Goal: Find specific page/section: Find specific page/section

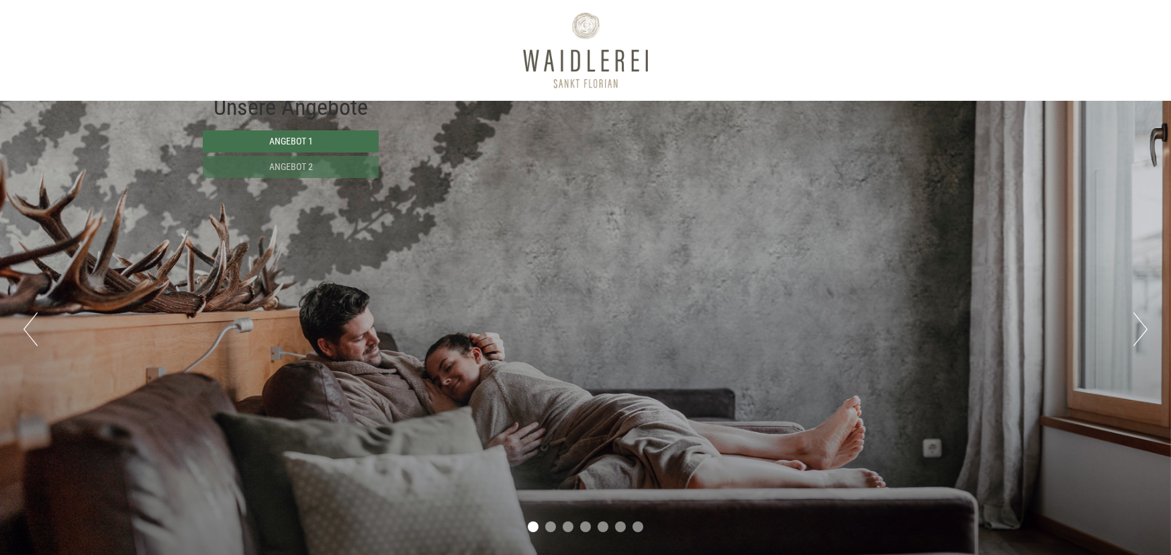
scroll to position [813, 0]
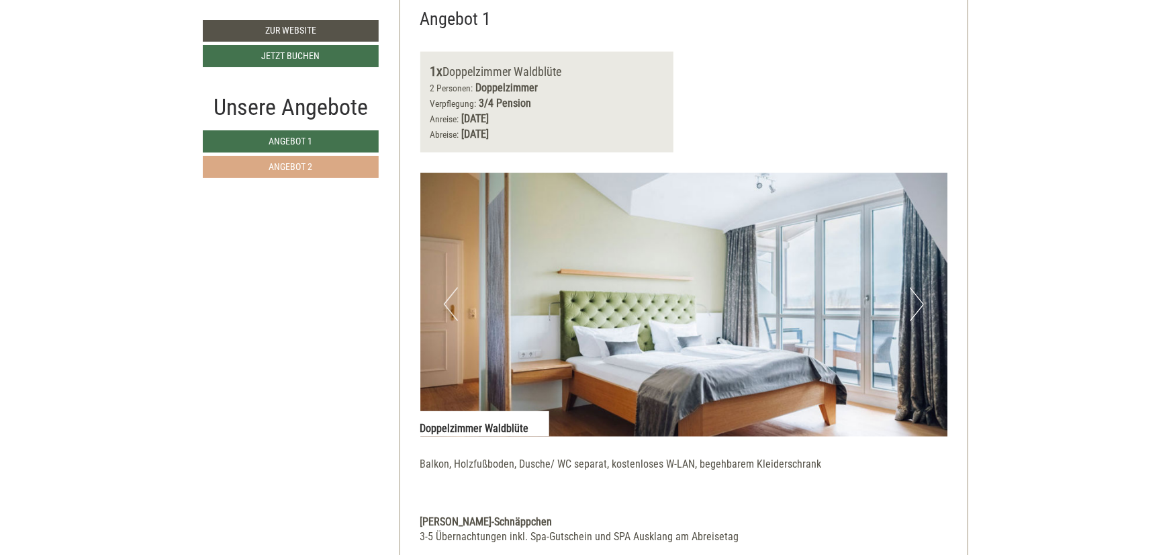
click at [332, 171] on link "Angebot 2" at bounding box center [291, 167] width 176 height 22
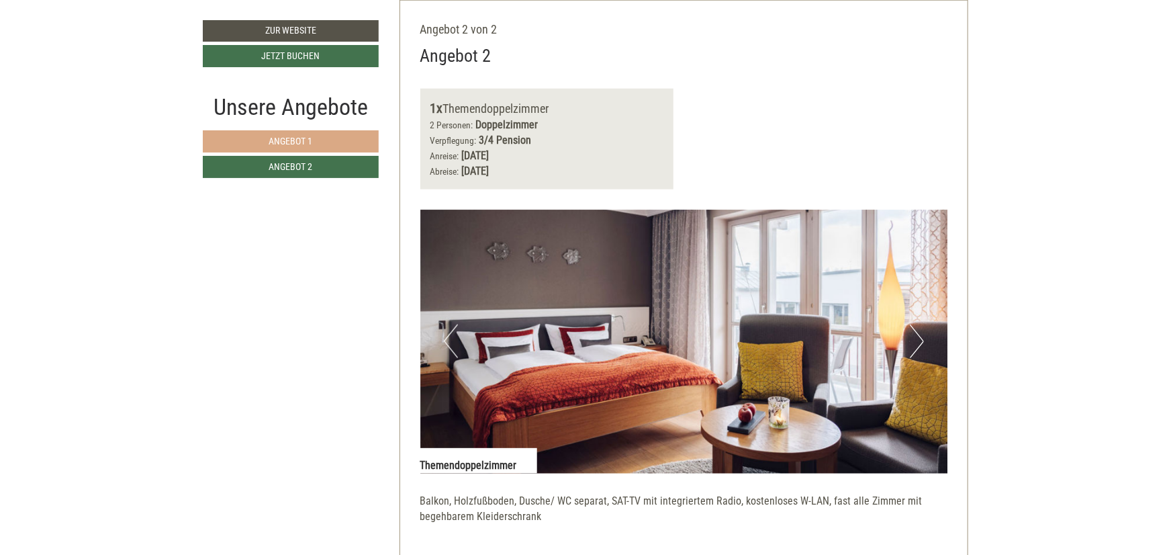
click at [320, 138] on link "Angebot 1" at bounding box center [291, 141] width 176 height 22
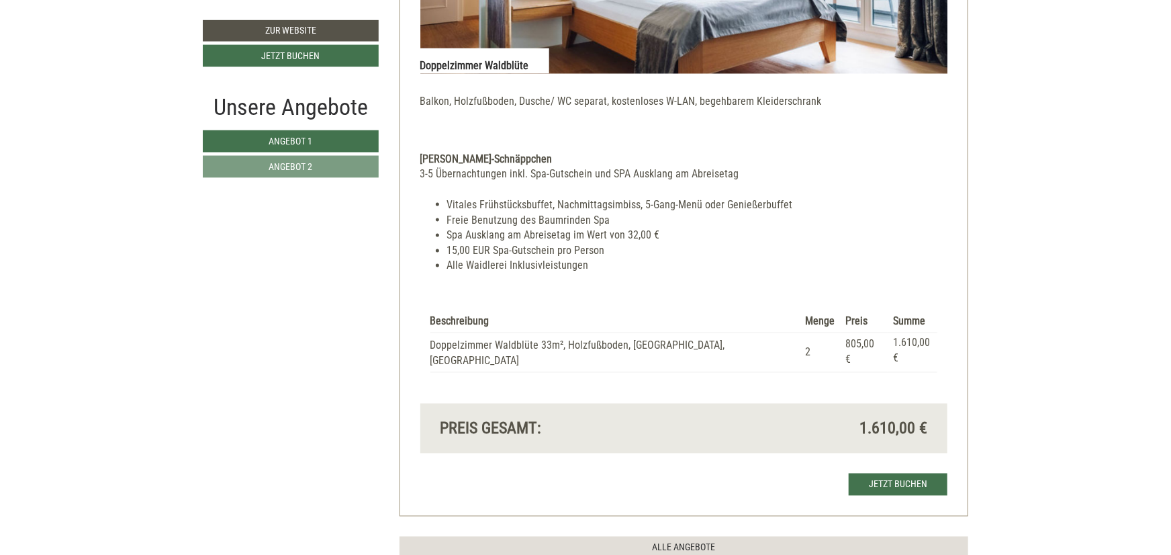
scroll to position [1219, 0]
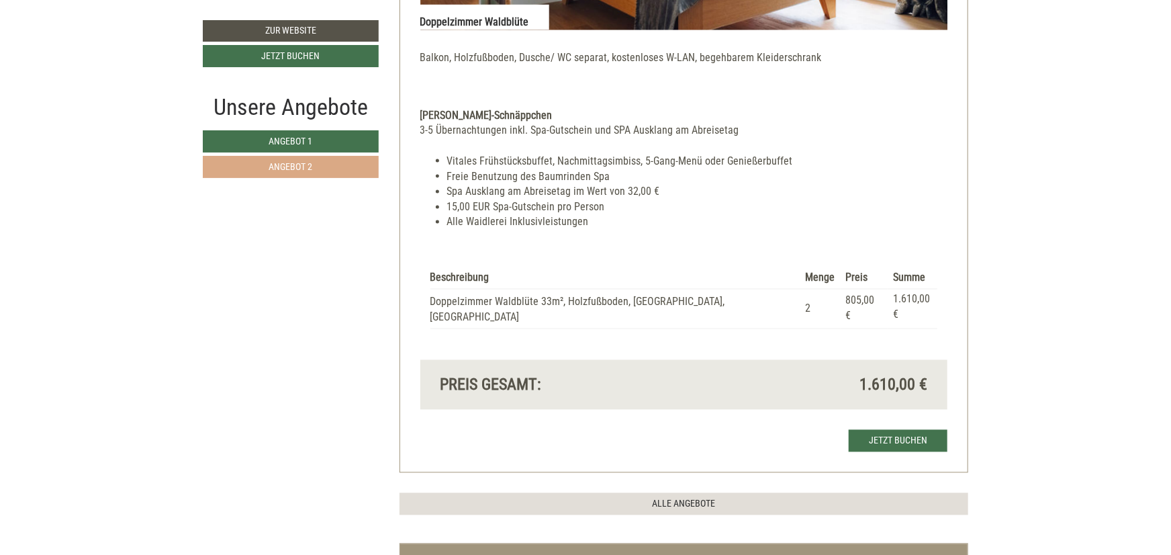
click at [357, 156] on link "Angebot 2" at bounding box center [291, 167] width 176 height 22
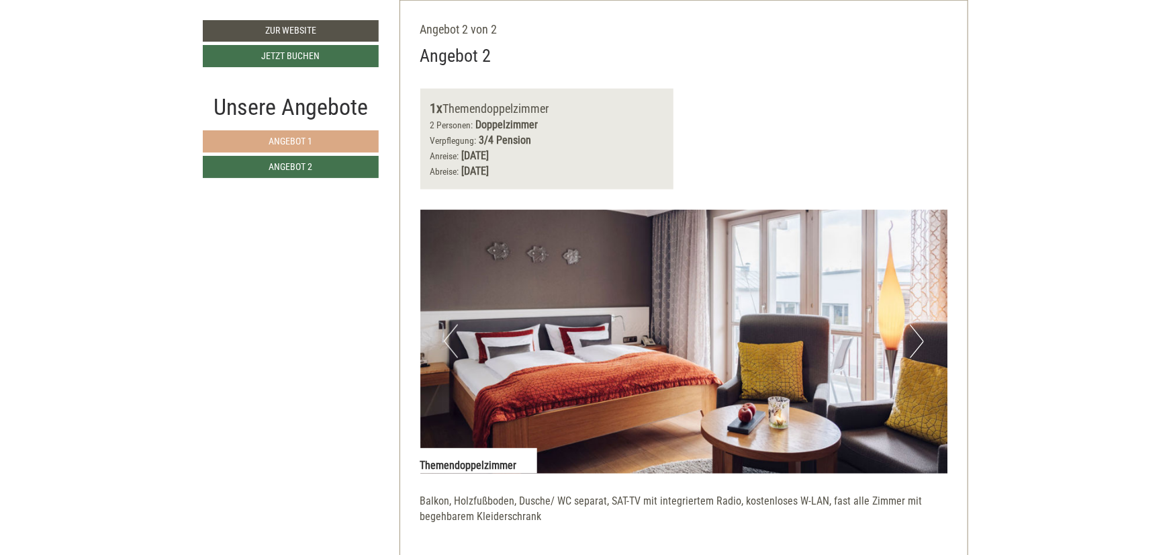
click at [361, 132] on link "Angebot 1" at bounding box center [291, 141] width 176 height 22
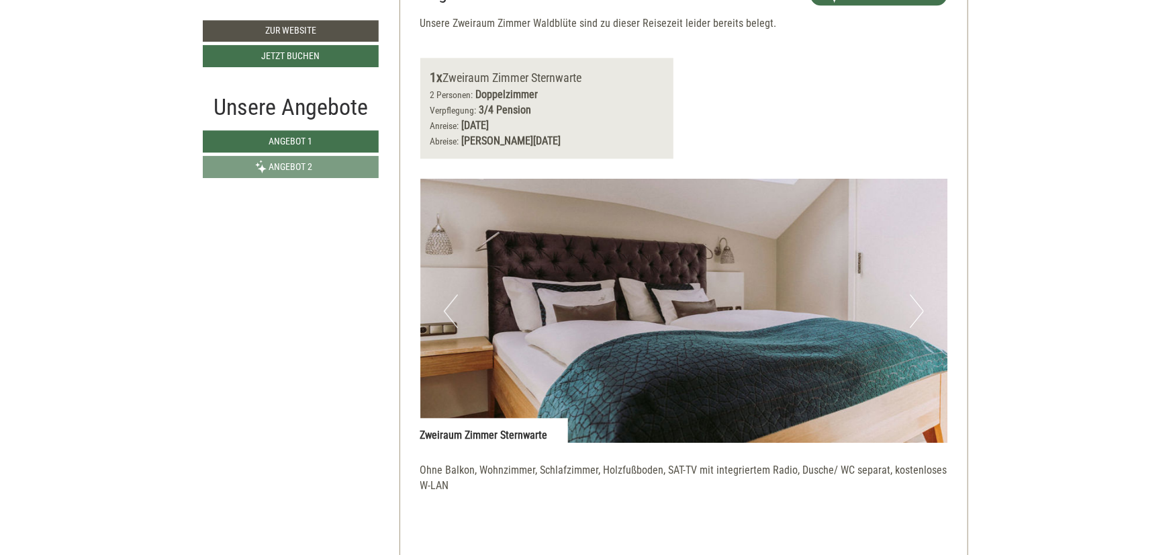
scroll to position [1688, 0]
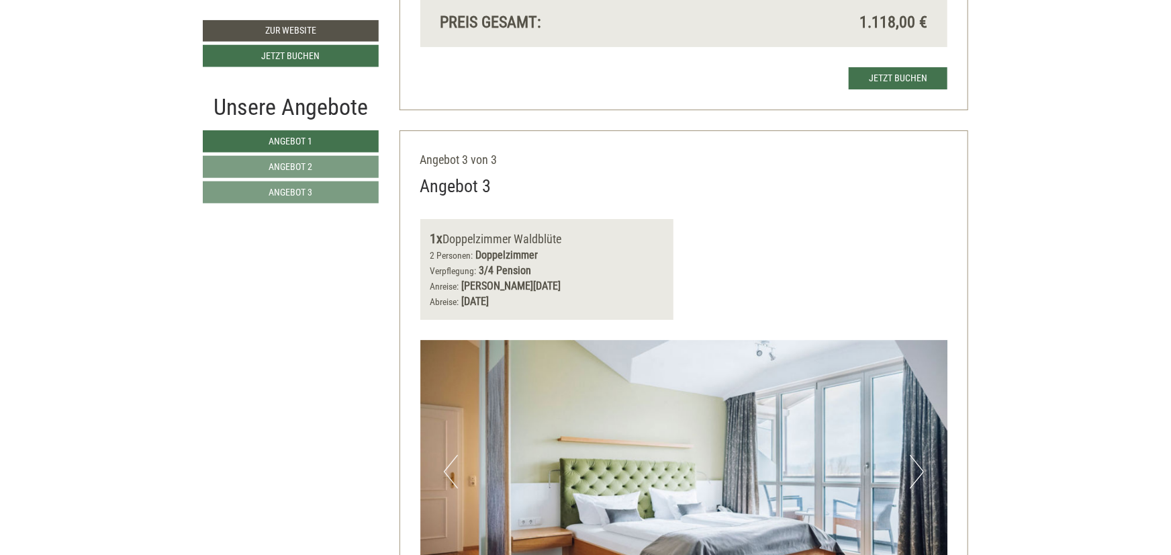
scroll to position [2495, 0]
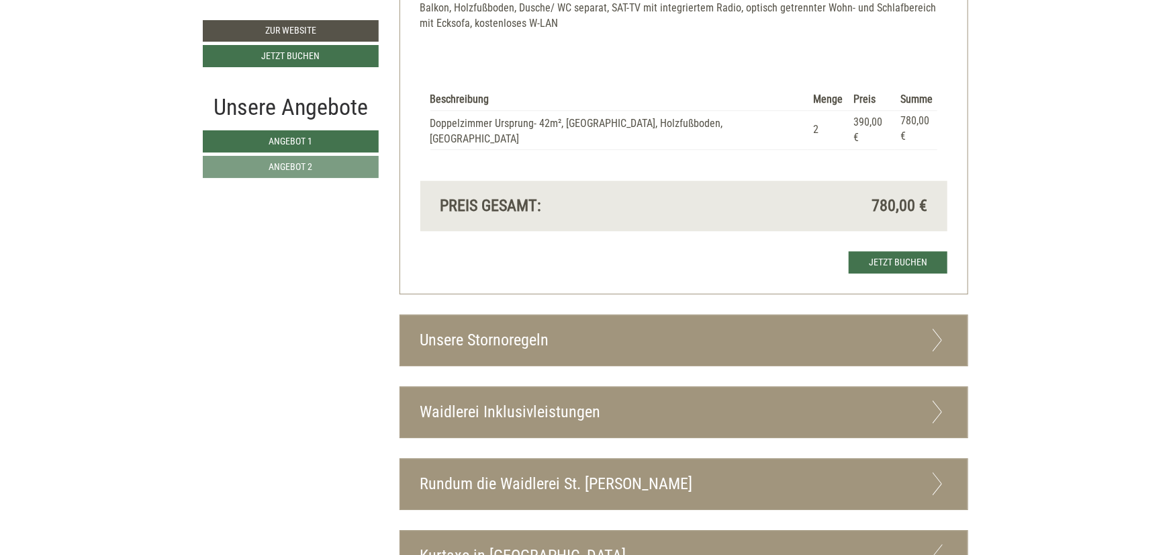
scroll to position [1693, 0]
